Goal: Check status: Check status

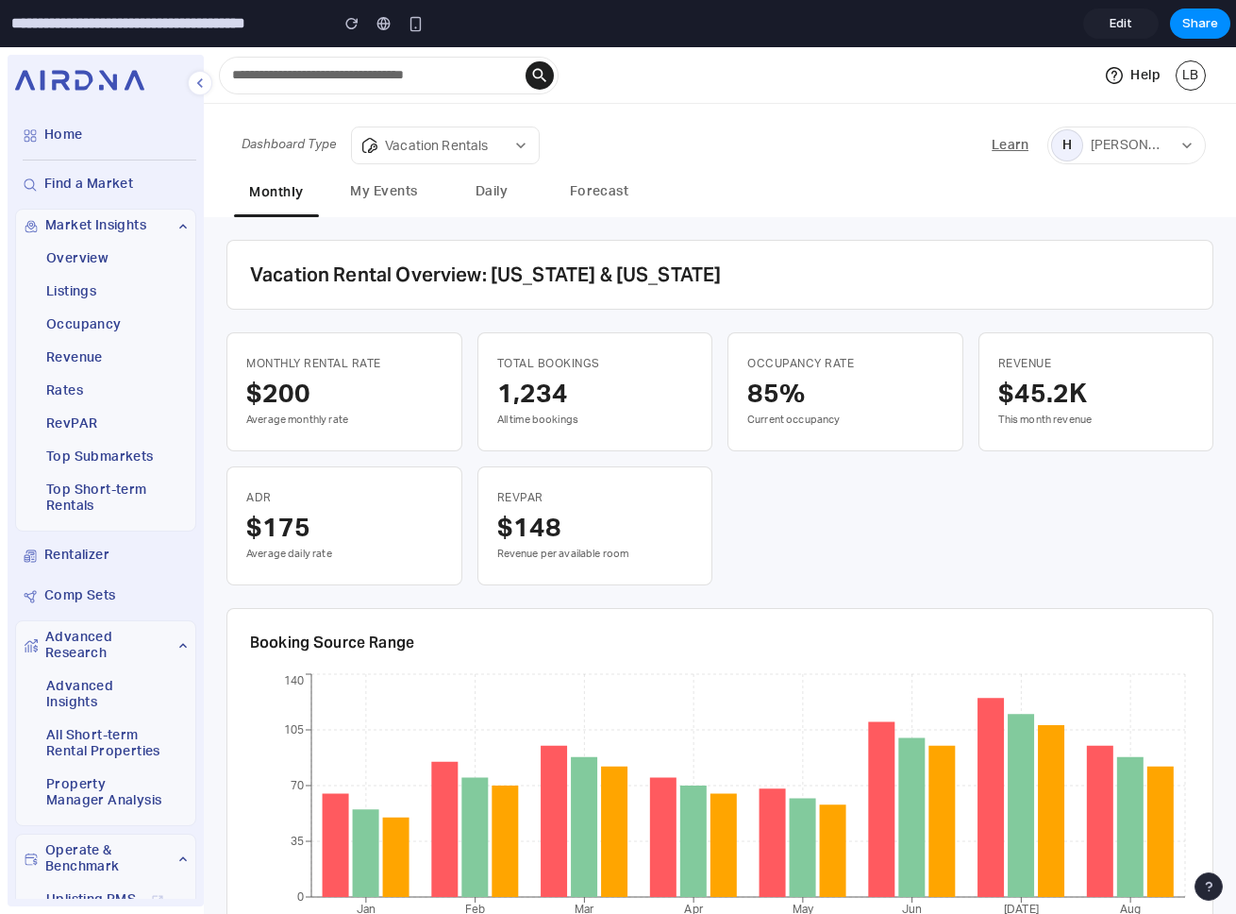
click at [363, 200] on button "My Events" at bounding box center [384, 193] width 85 height 43
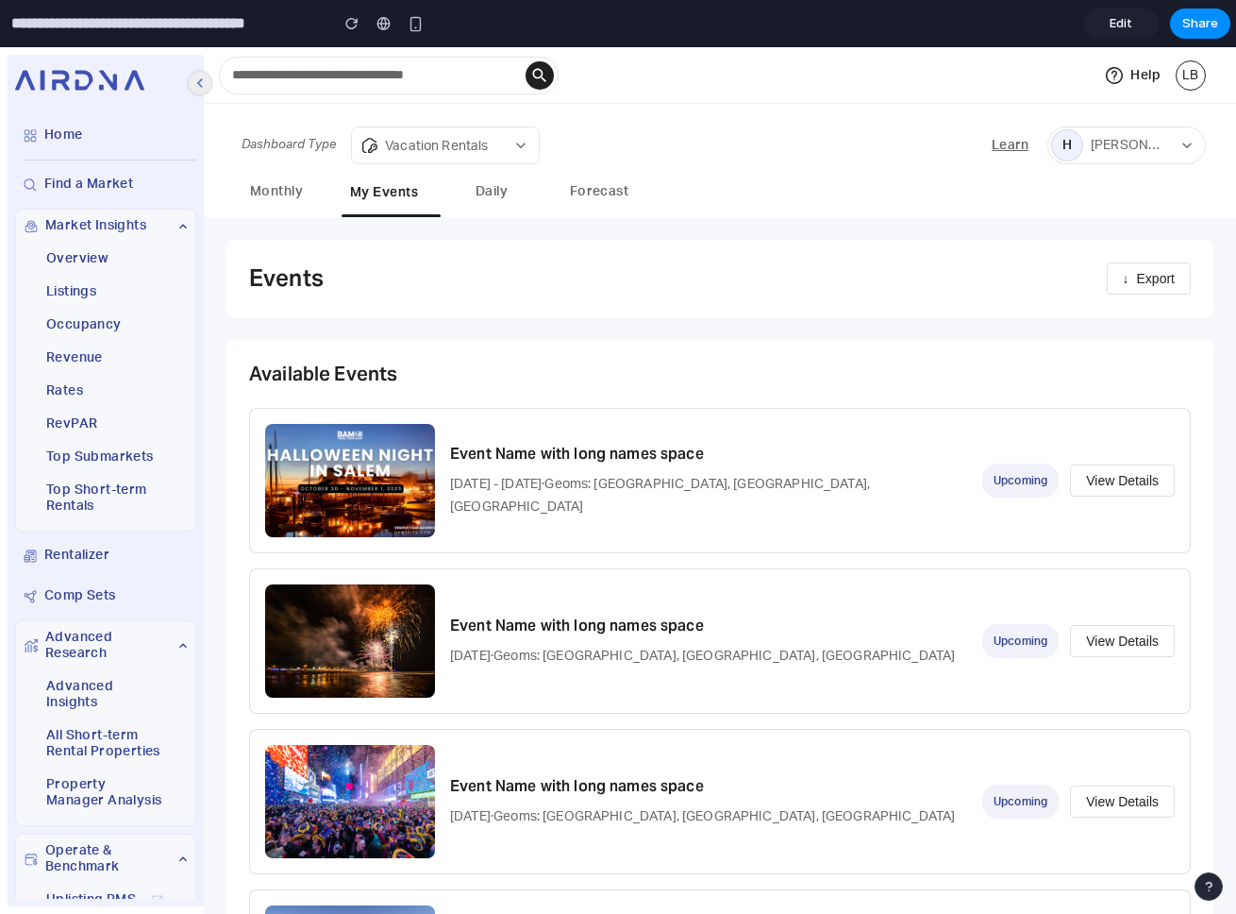
click at [197, 76] on icon "button" at bounding box center [200, 83] width 19 height 19
click at [1113, 475] on button "View Details" at bounding box center [1122, 480] width 105 height 32
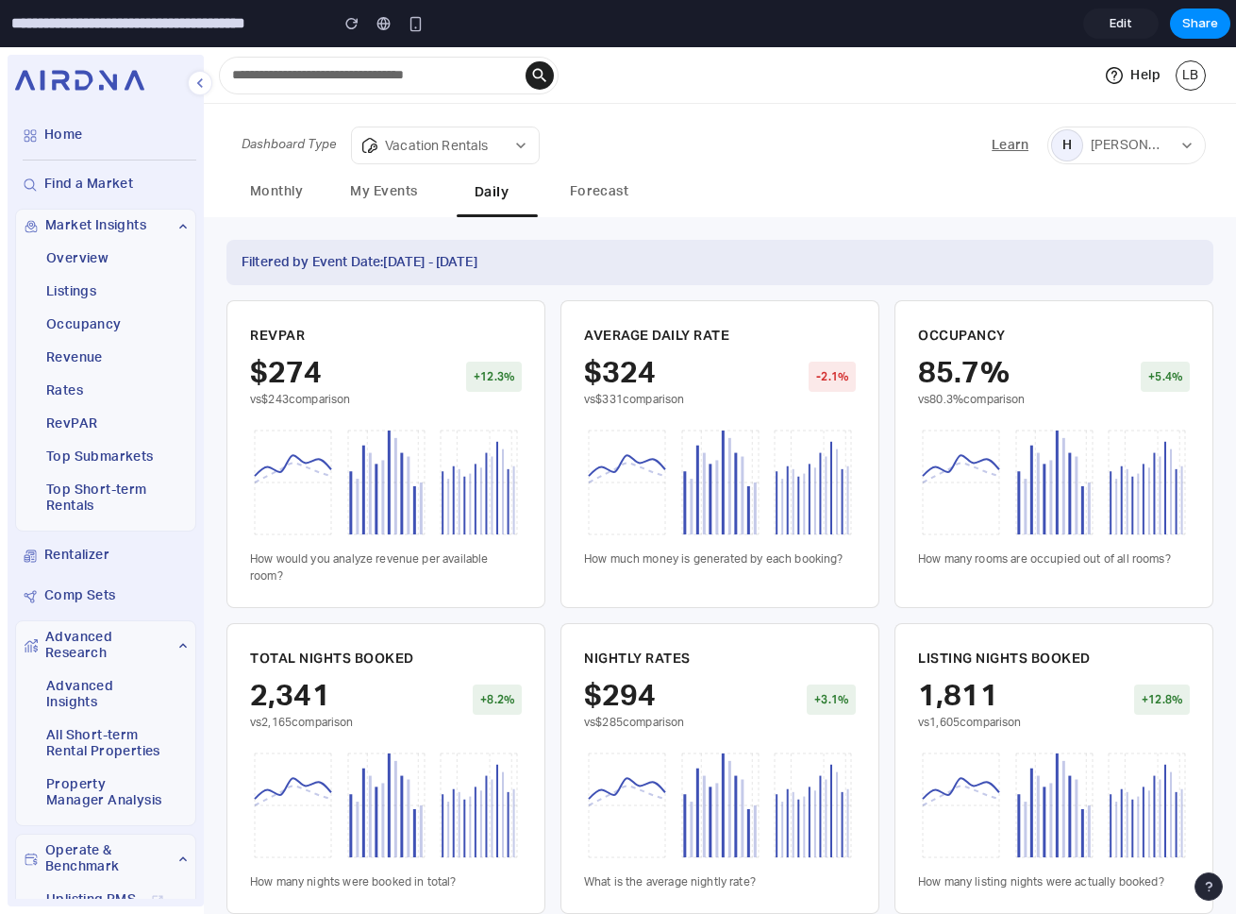
click at [393, 193] on button "My Events" at bounding box center [384, 193] width 85 height 43
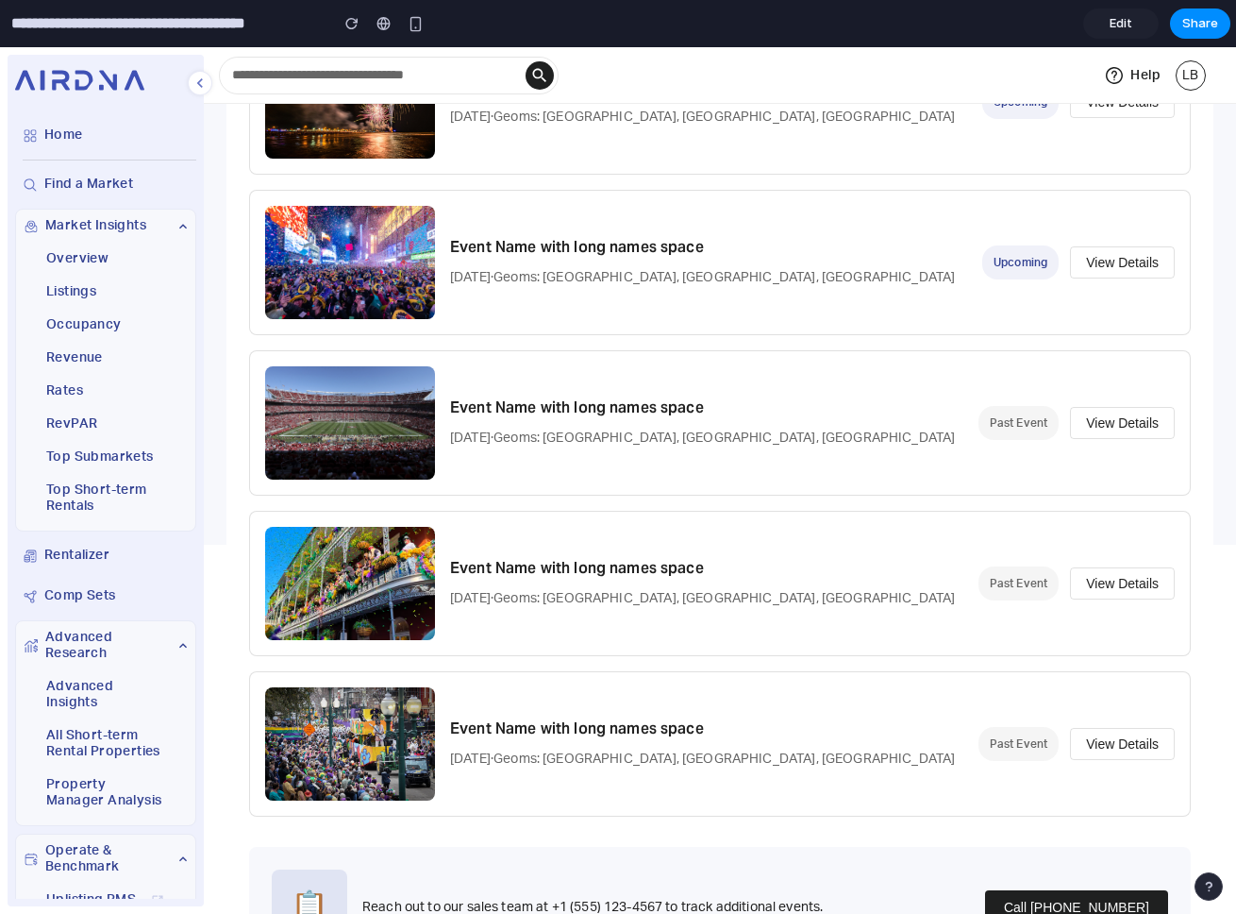
scroll to position [615, 0]
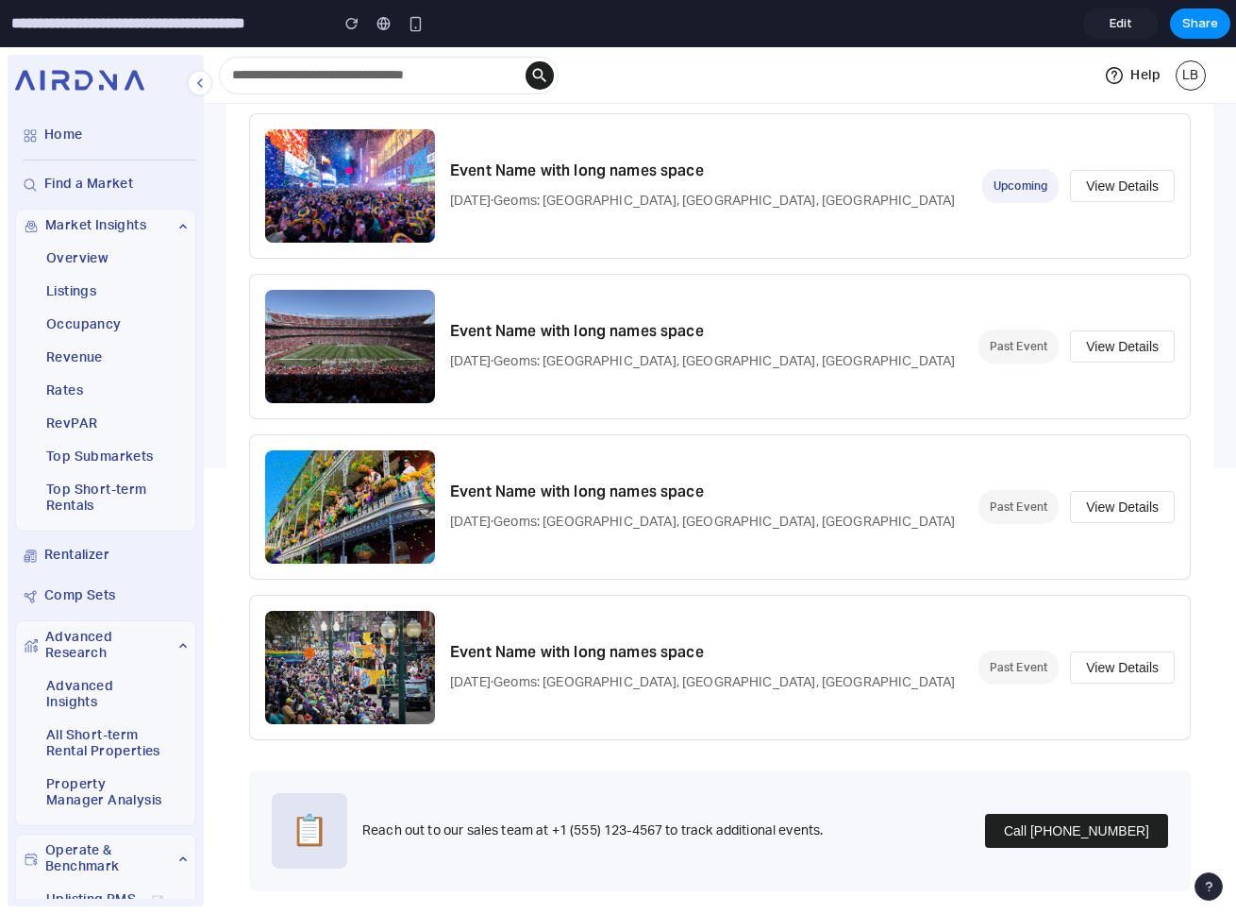
click at [1132, 505] on button "View Details" at bounding box center [1122, 507] width 105 height 32
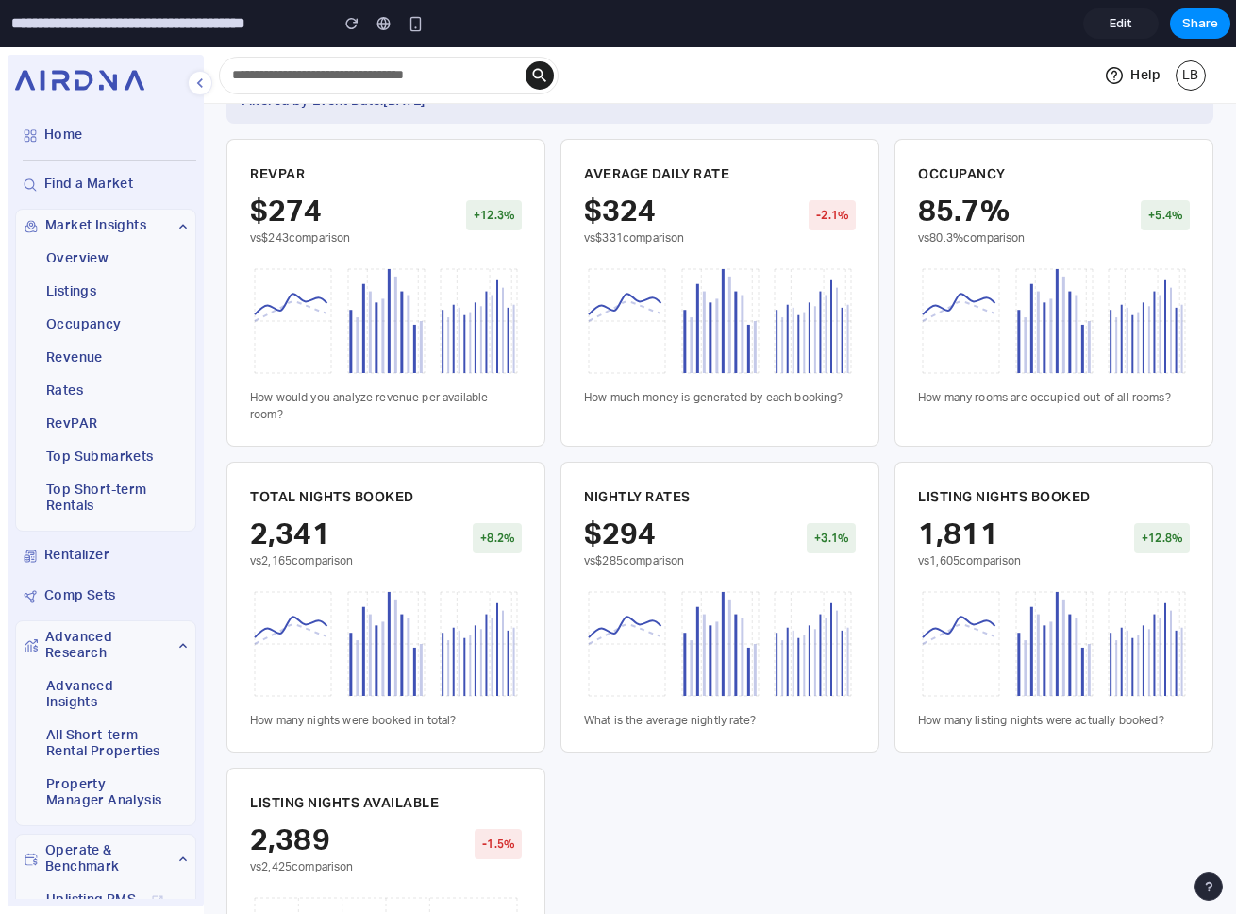
scroll to position [0, 0]
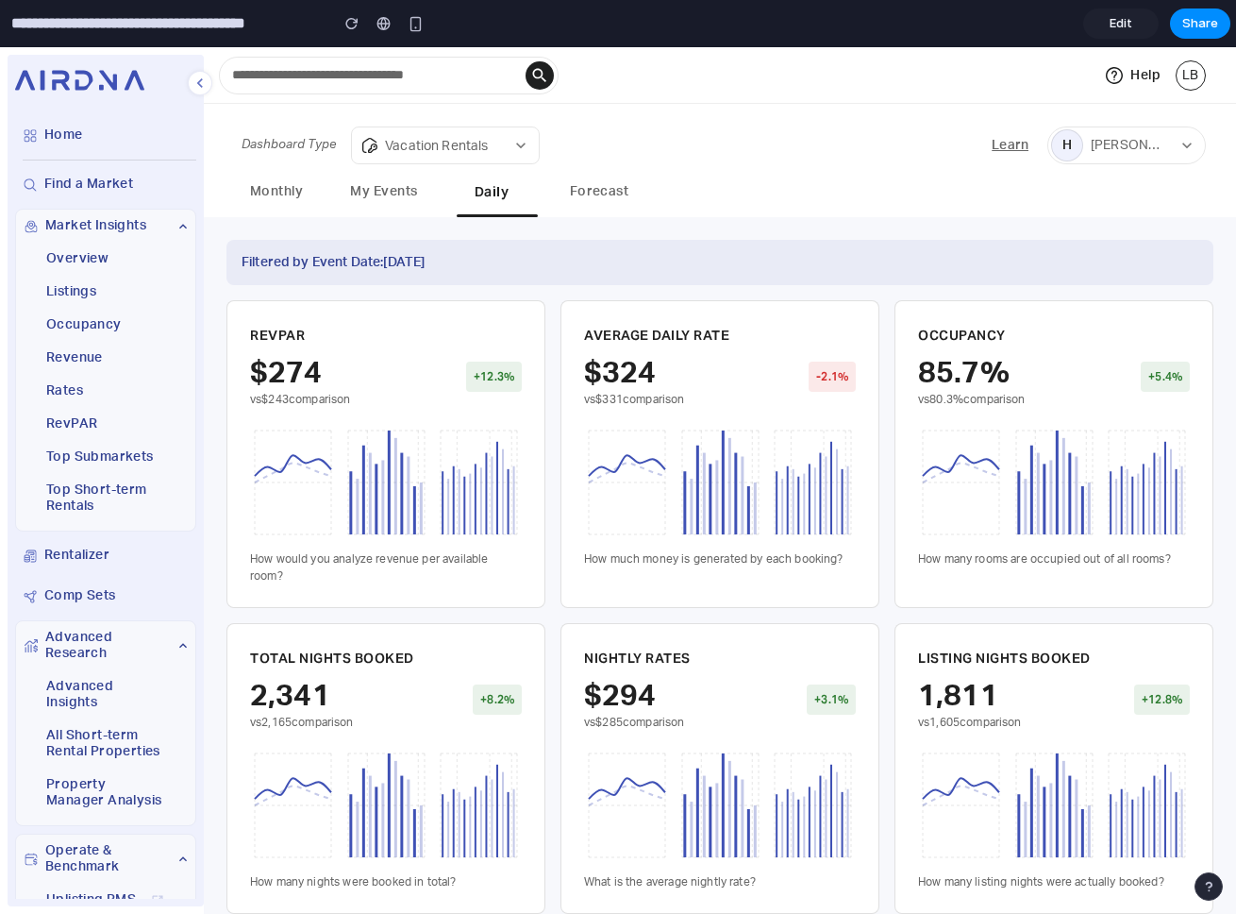
click at [406, 209] on button "My Events" at bounding box center [384, 193] width 85 height 43
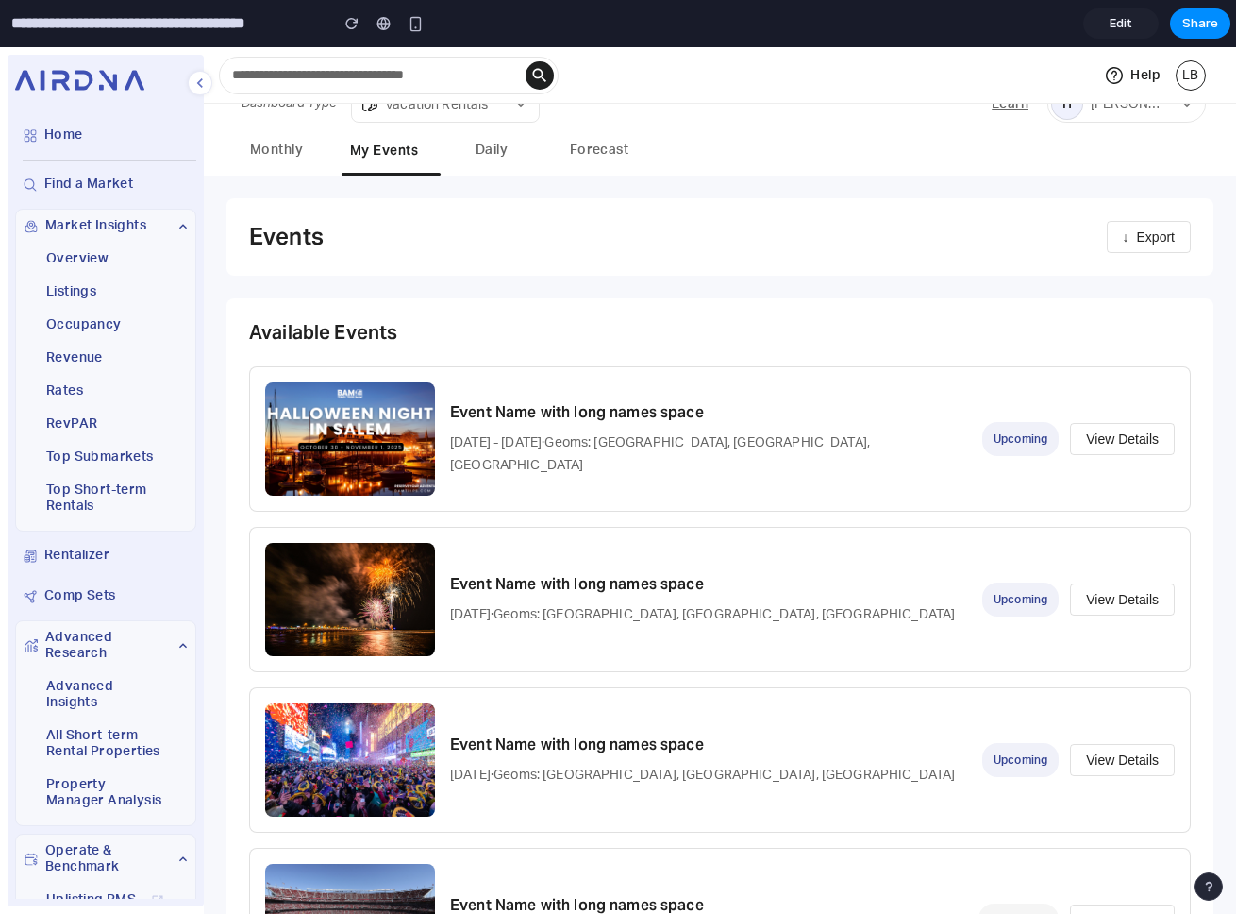
scroll to position [39, 0]
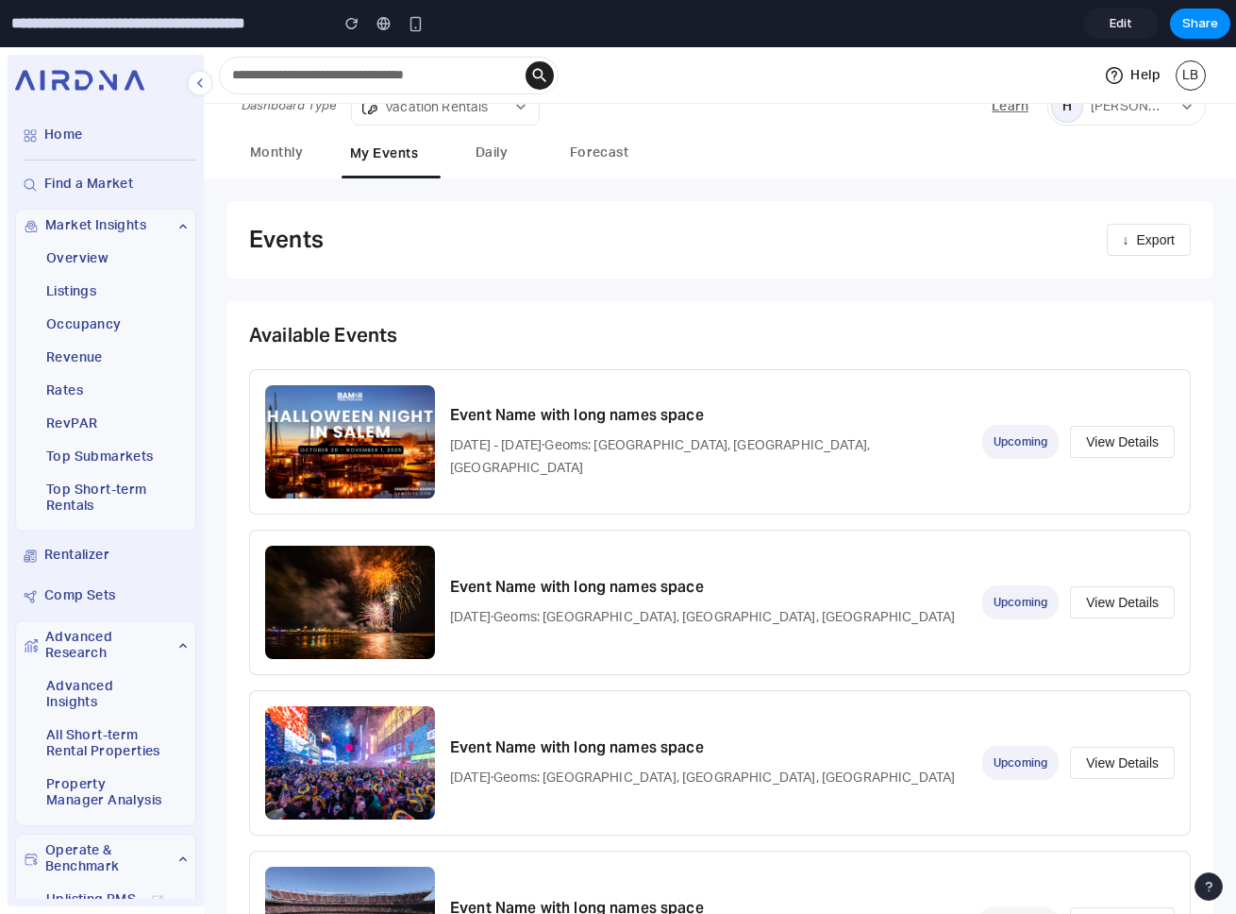
click at [1113, 443] on button "View Details" at bounding box center [1122, 442] width 105 height 32
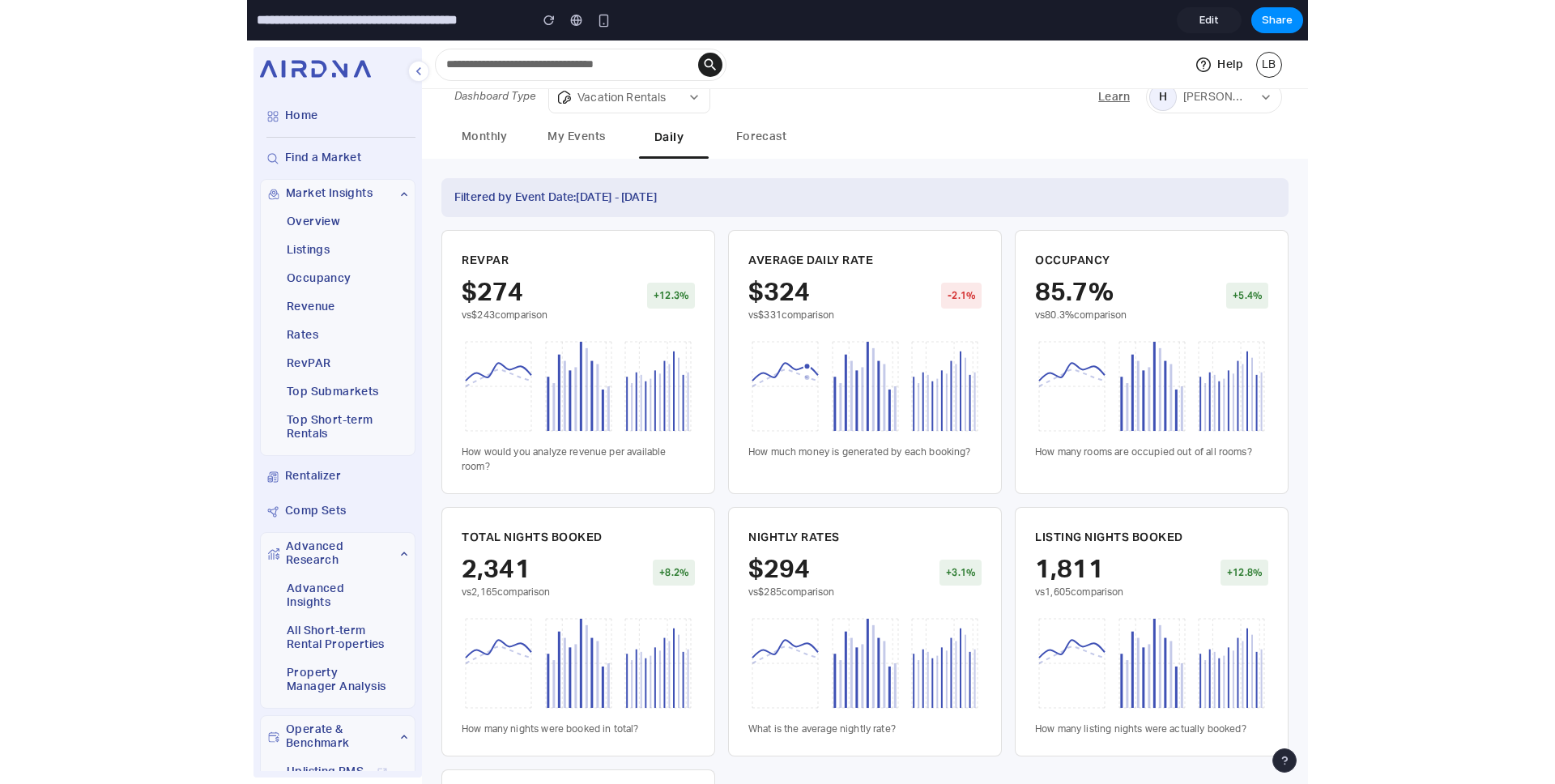
scroll to position [0, 0]
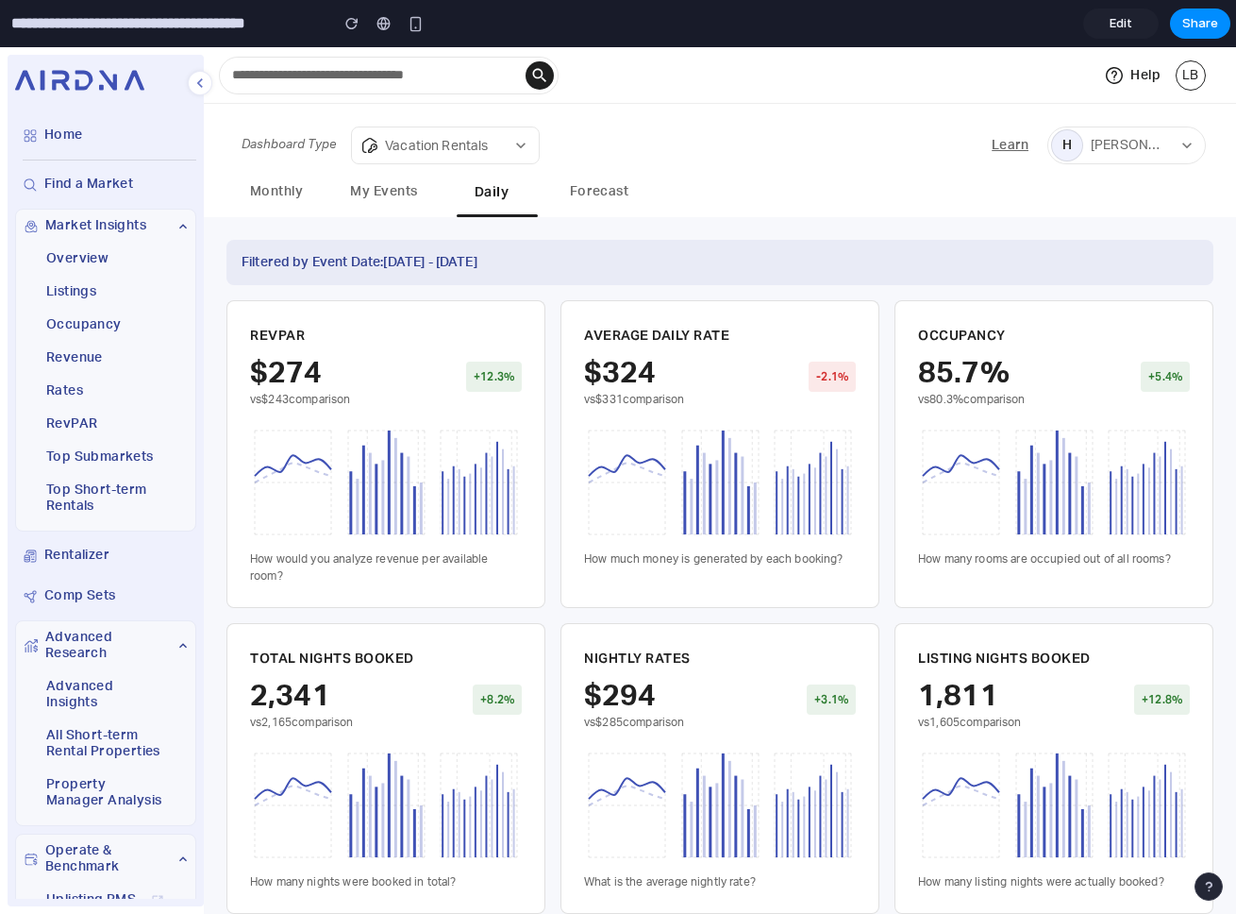
click at [379, 177] on button "My Events" at bounding box center [384, 193] width 85 height 43
